Goal: Complete application form

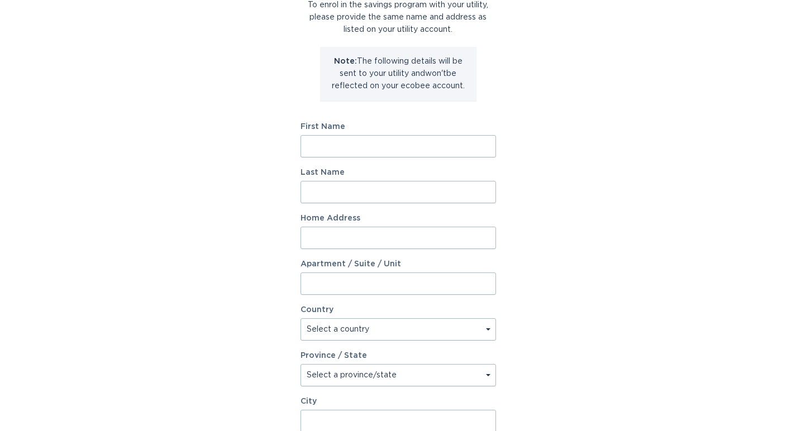
scroll to position [106, 0]
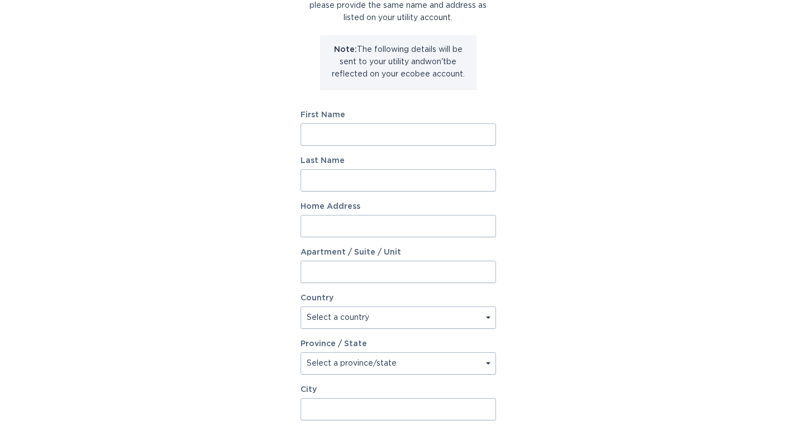
click at [485, 135] on input "First Name" at bounding box center [397, 134] width 195 height 22
type input "[PERSON_NAME]"
type input "Bendiks"
type input "[STREET_ADDRESS]"
select select "US"
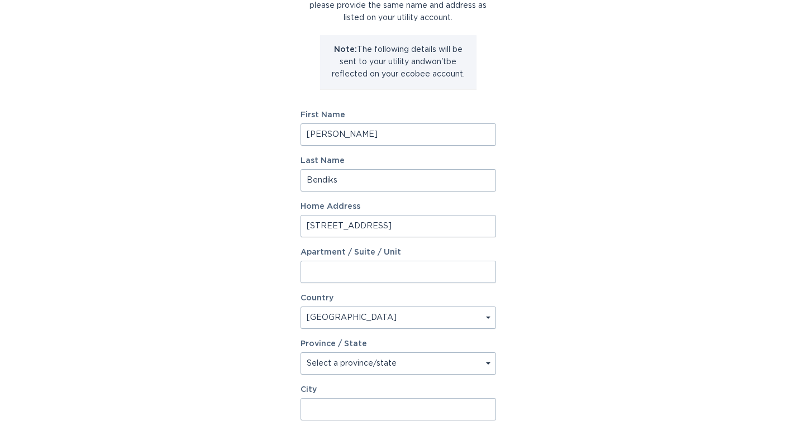
type input "[PERSON_NAME]"
type input "77058"
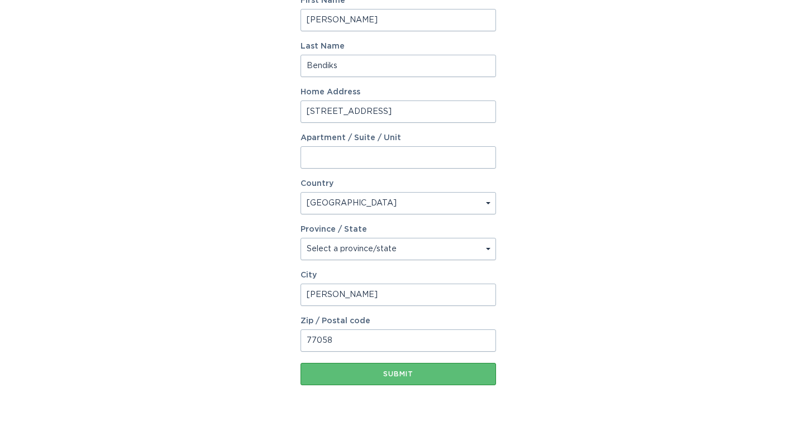
scroll to position [221, 0]
click at [328, 153] on input "Apartment / Suite / Unit" at bounding box center [397, 157] width 195 height 22
type input "1401"
type input "[STREET_ADDRESS]"
click at [273, 246] on div "Account Information To enrol in the savings program with your utility, please p…" at bounding box center [398, 120] width 796 height 617
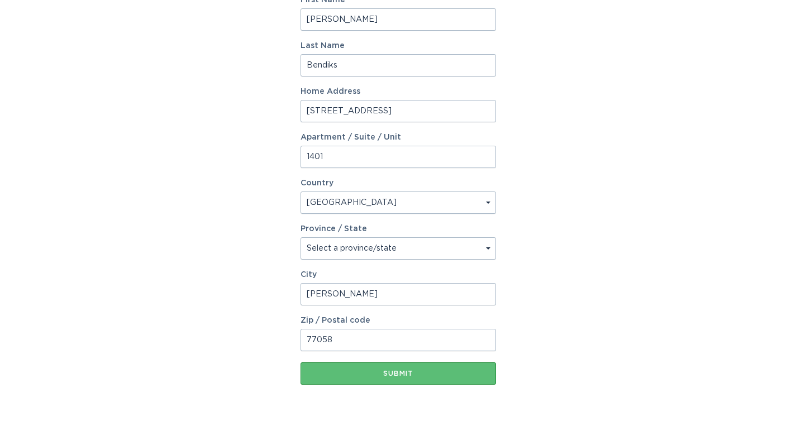
select select "[GEOGRAPHIC_DATA]"
click at [383, 373] on div "Submit" at bounding box center [398, 373] width 184 height 7
